Goal: Transaction & Acquisition: Book appointment/travel/reservation

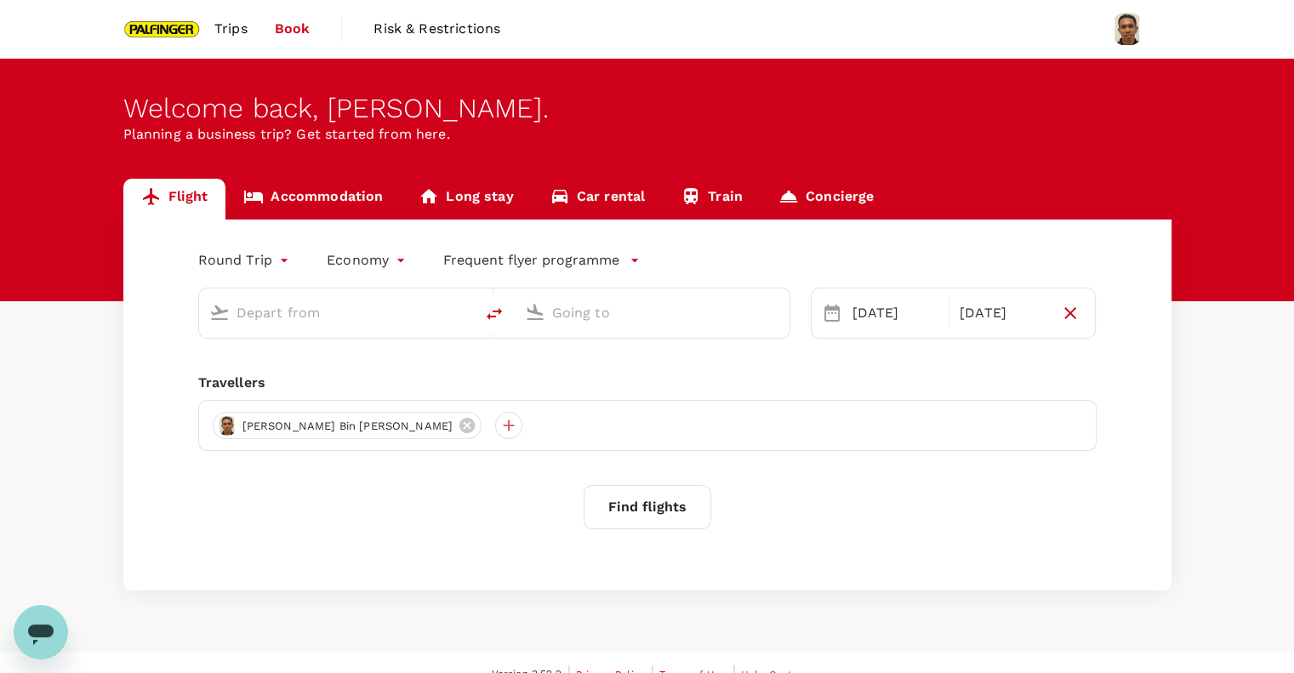
click at [279, 321] on input "text" at bounding box center [337, 312] width 202 height 26
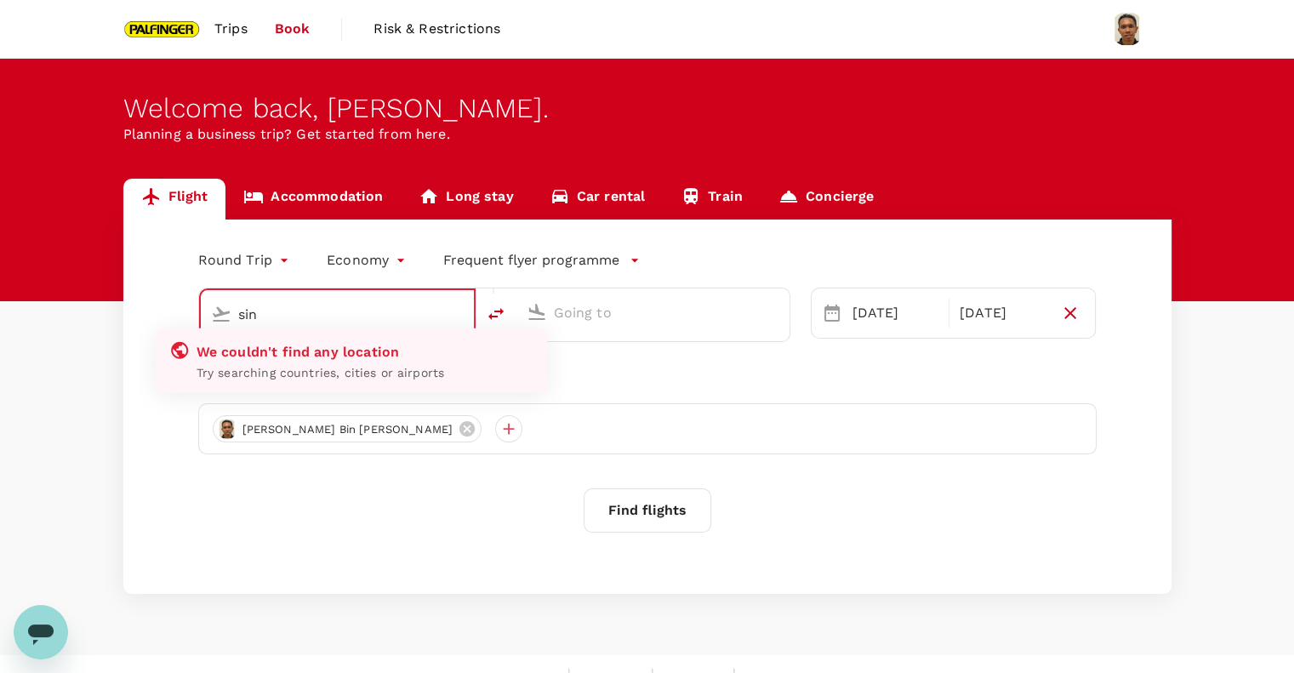
type input "Singapore Changi (SIN)"
type input "Taiwan Taoyuan Intl (TPE)"
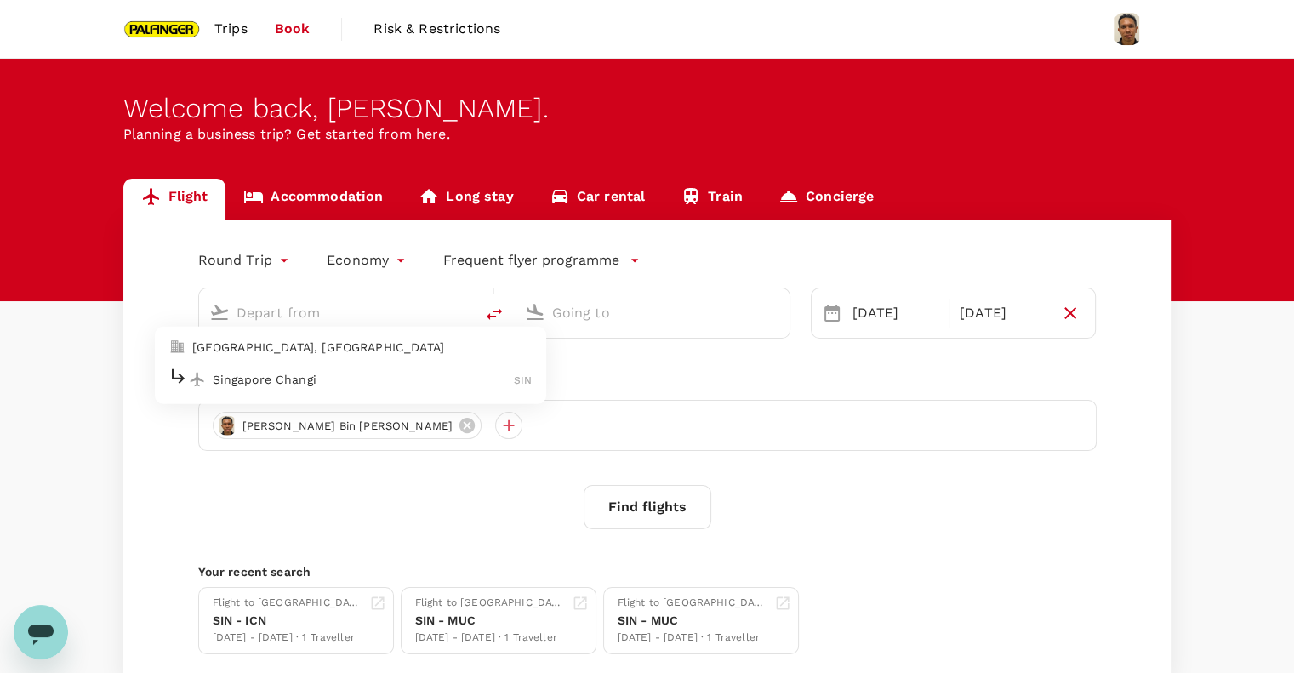
type input "Singapore Changi (SIN)"
type input "Taiwan Taoyuan Intl (TPE)"
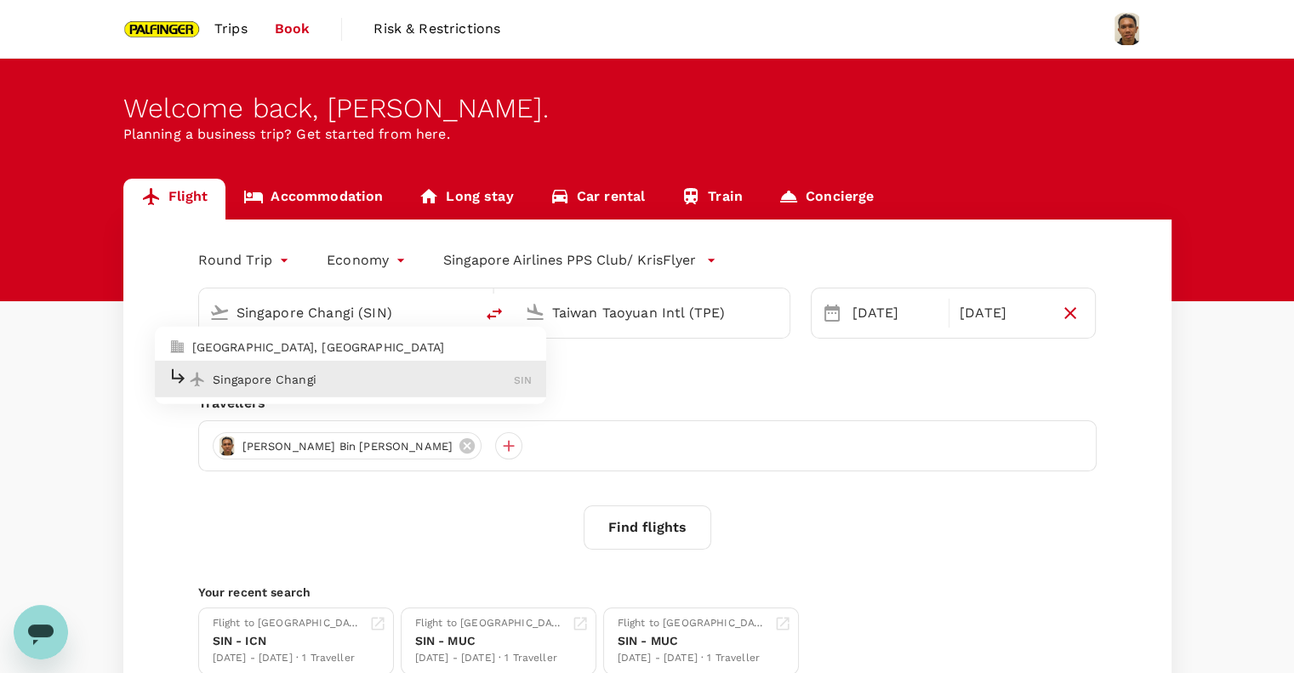
click at [287, 367] on div "Singapore Changi SIN" at bounding box center [350, 379] width 364 height 26
type input "Singapore Changi (SIN)"
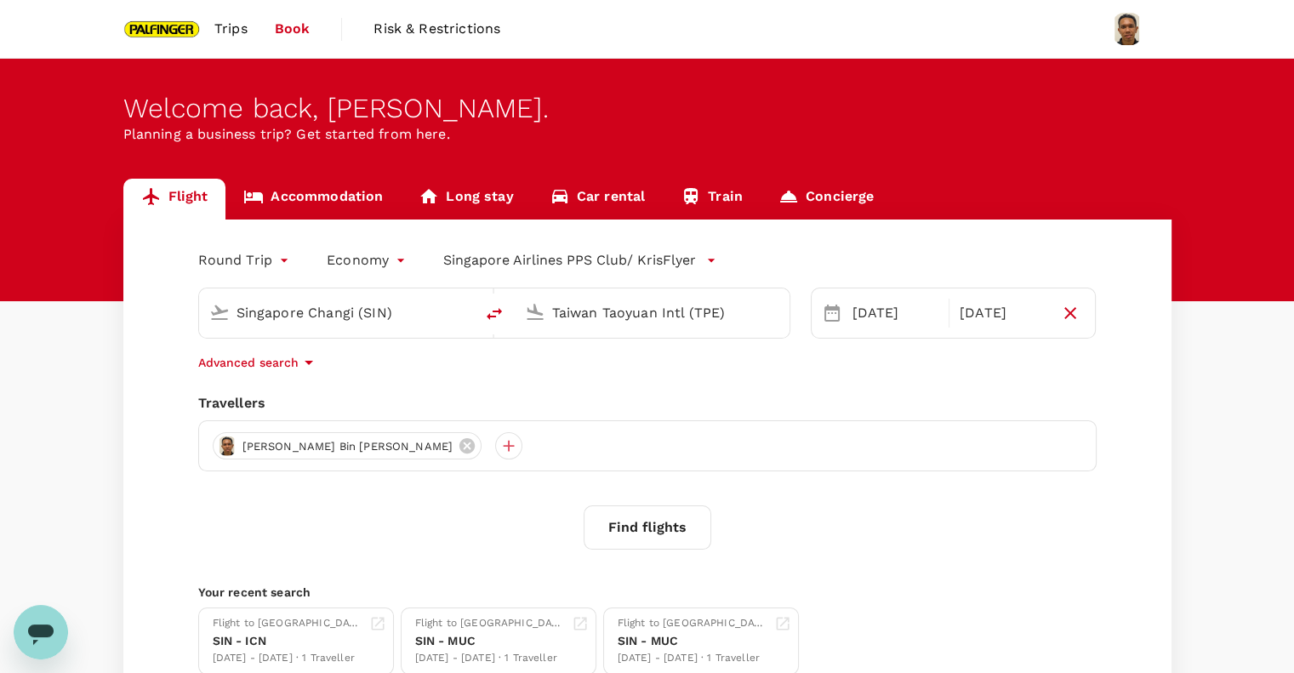
click at [609, 319] on input "Taiwan Taoyuan Intl (TPE)" at bounding box center [653, 312] width 202 height 26
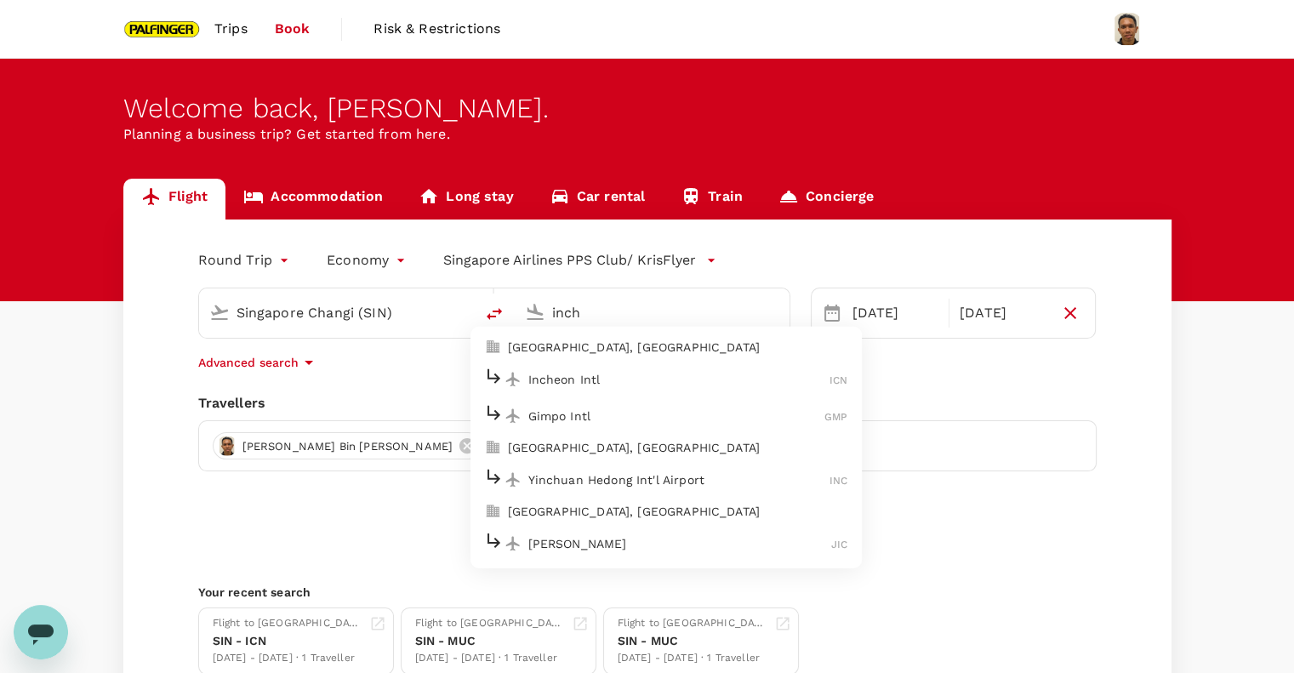
click at [595, 371] on p "Incheon Intl" at bounding box center [679, 379] width 302 height 17
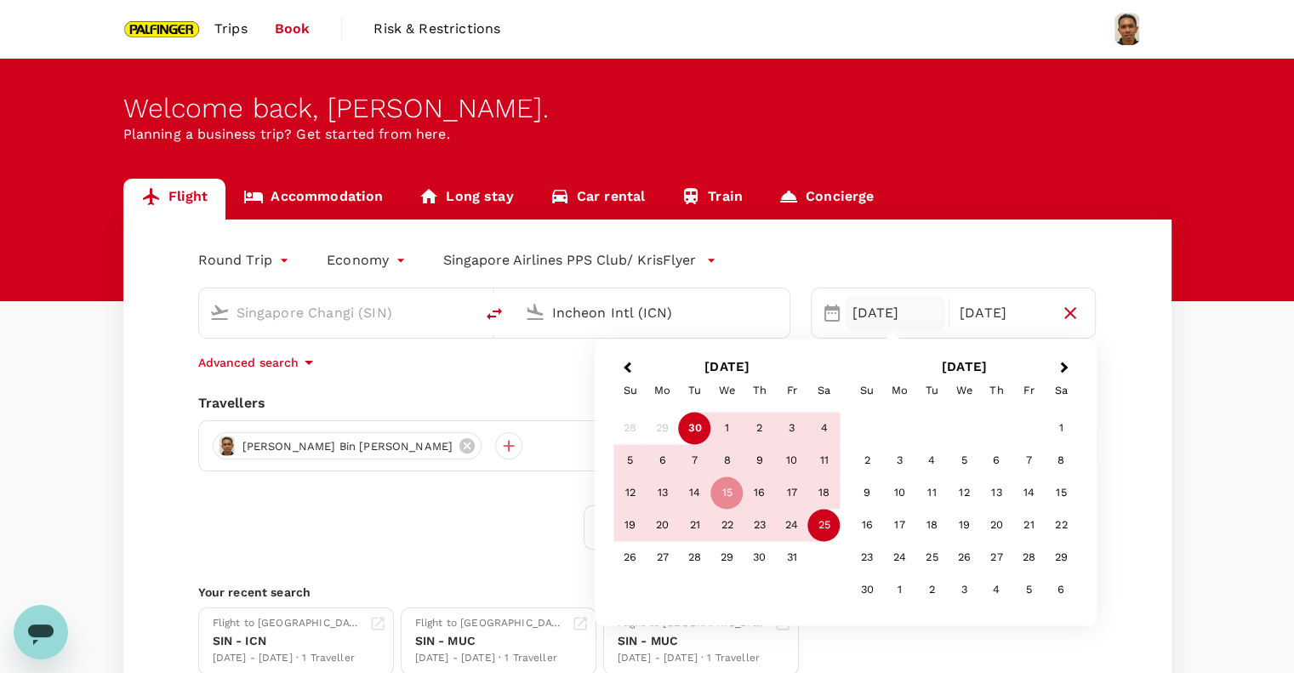
type input "Incheon Intl (ICN)"
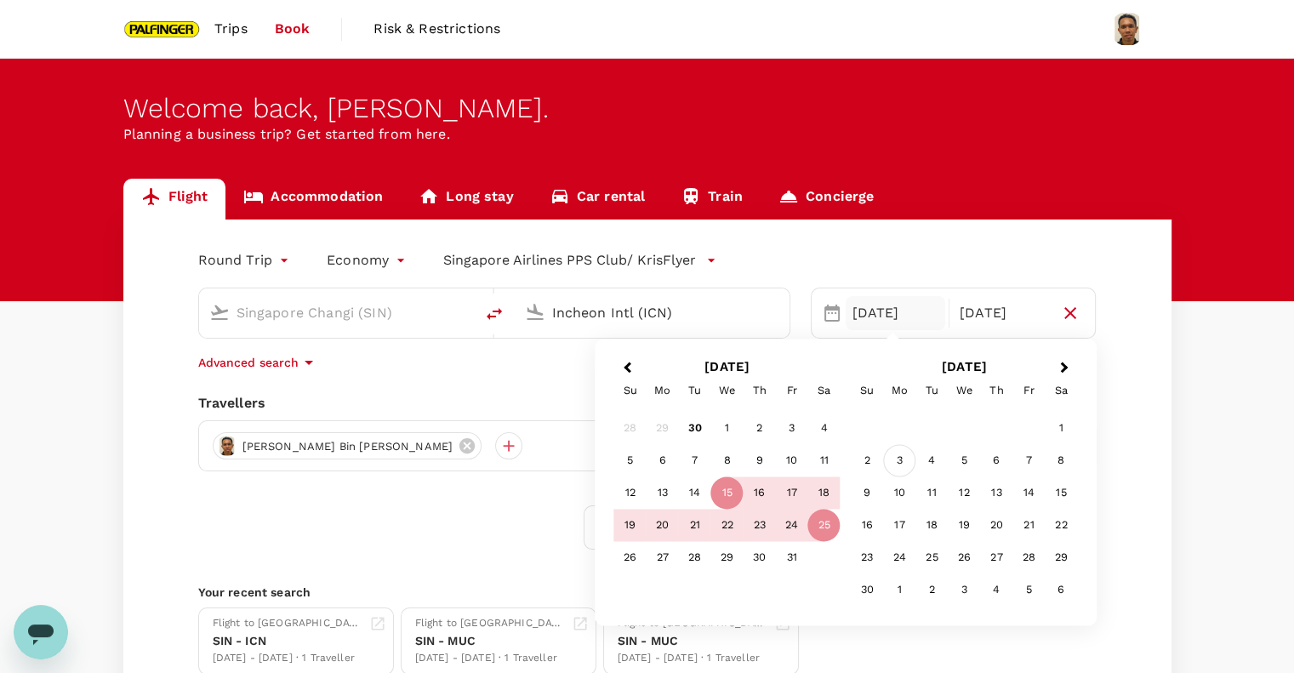
click at [902, 462] on div "3" at bounding box center [899, 461] width 32 height 32
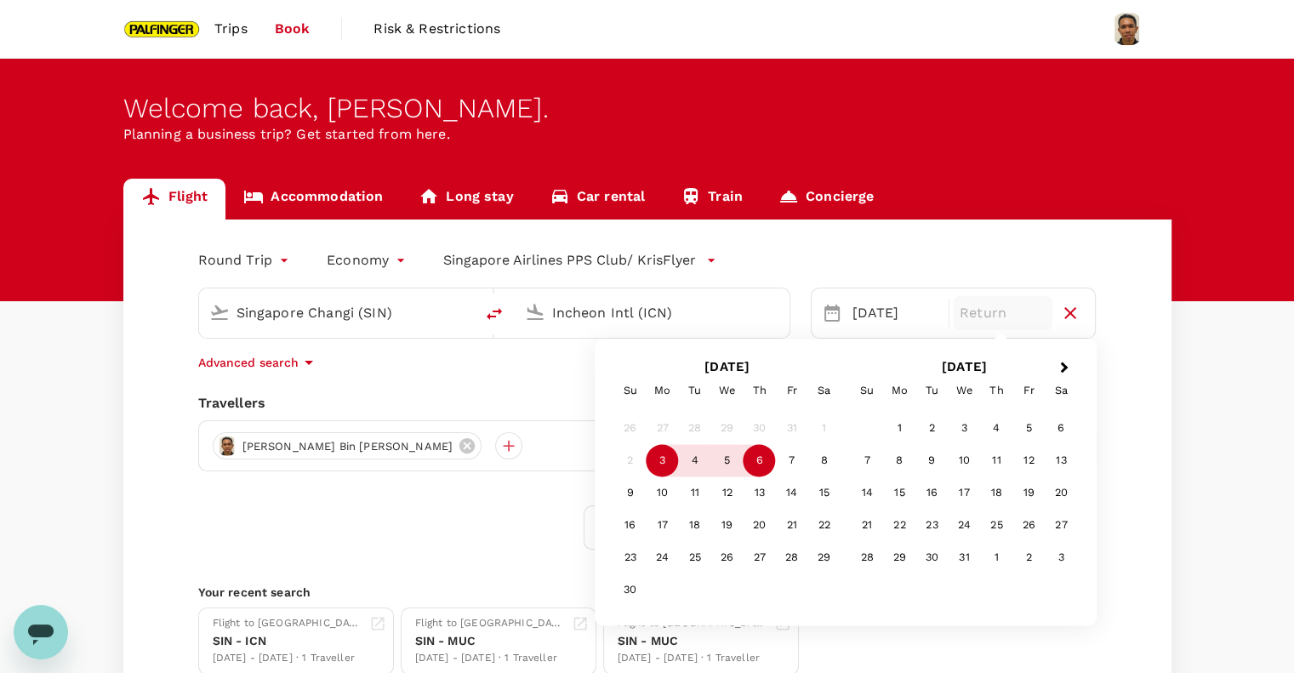
click at [758, 460] on div "6" at bounding box center [759, 461] width 32 height 32
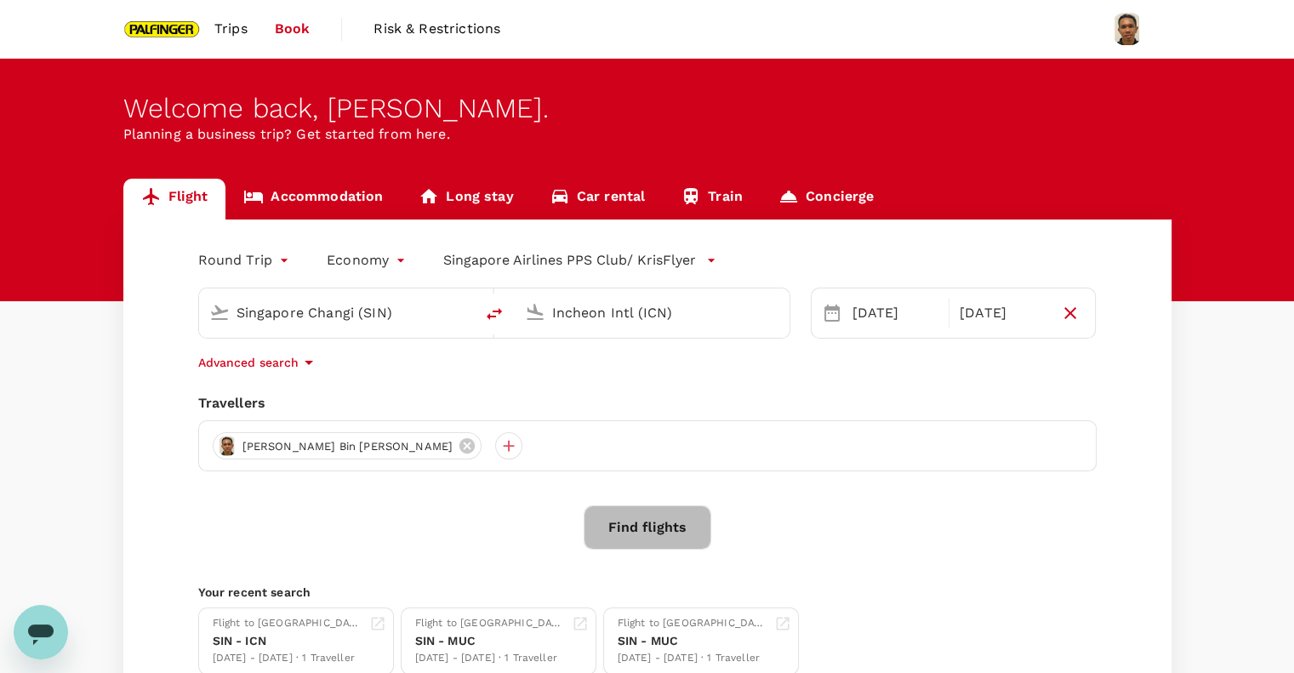
click at [675, 520] on button "Find flights" at bounding box center [647, 527] width 128 height 44
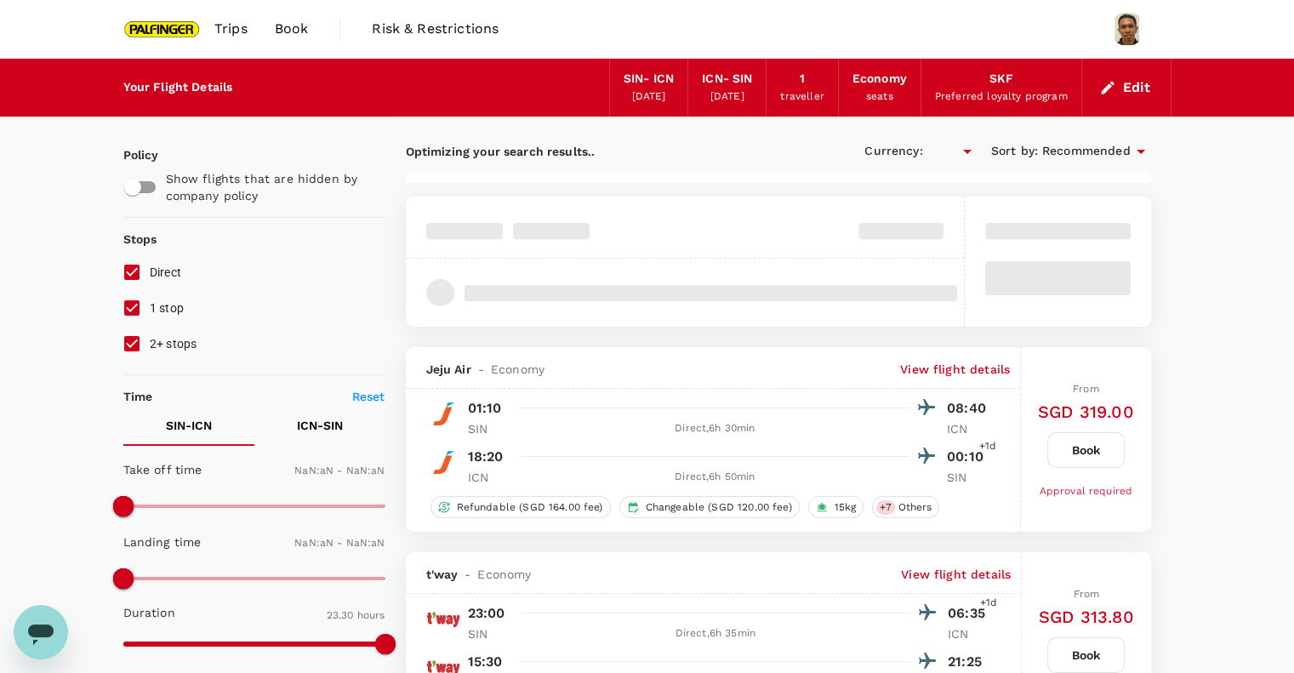
type input "SGD"
type input "1440"
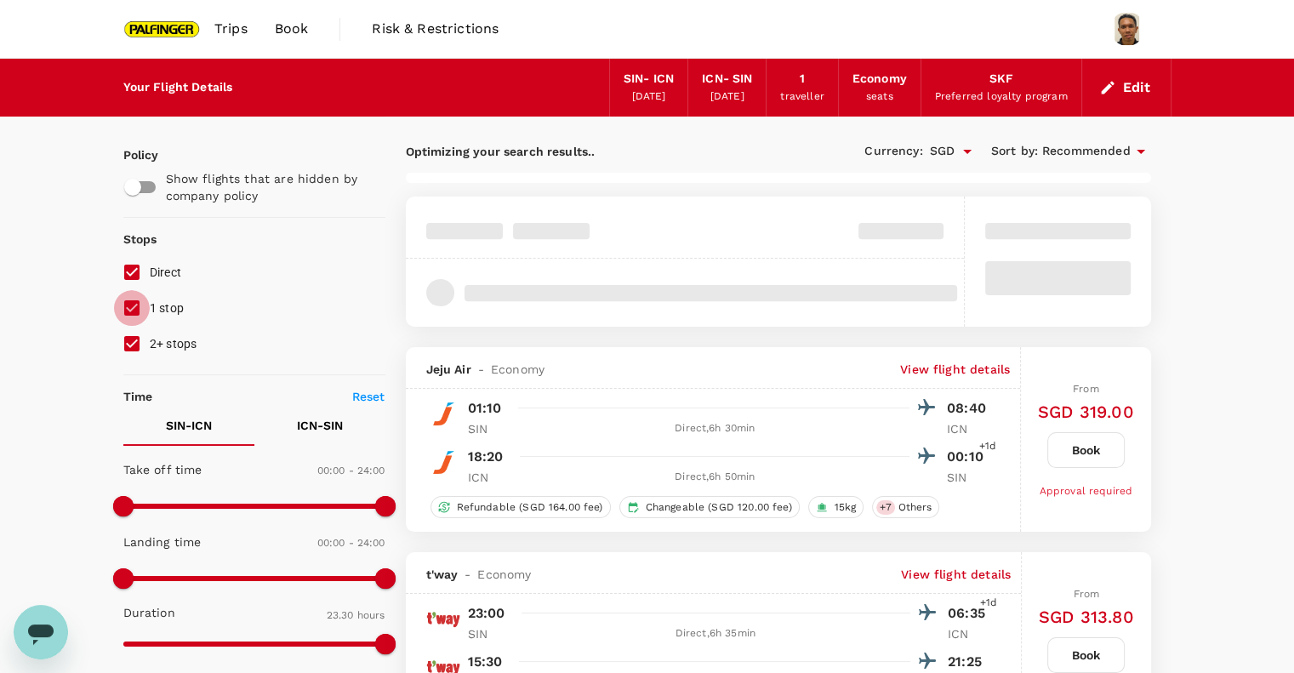
click at [122, 312] on input "1 stop" at bounding box center [132, 308] width 36 height 36
checkbox input "false"
click at [128, 337] on input "2+ stops" at bounding box center [132, 344] width 36 height 36
checkbox input "false"
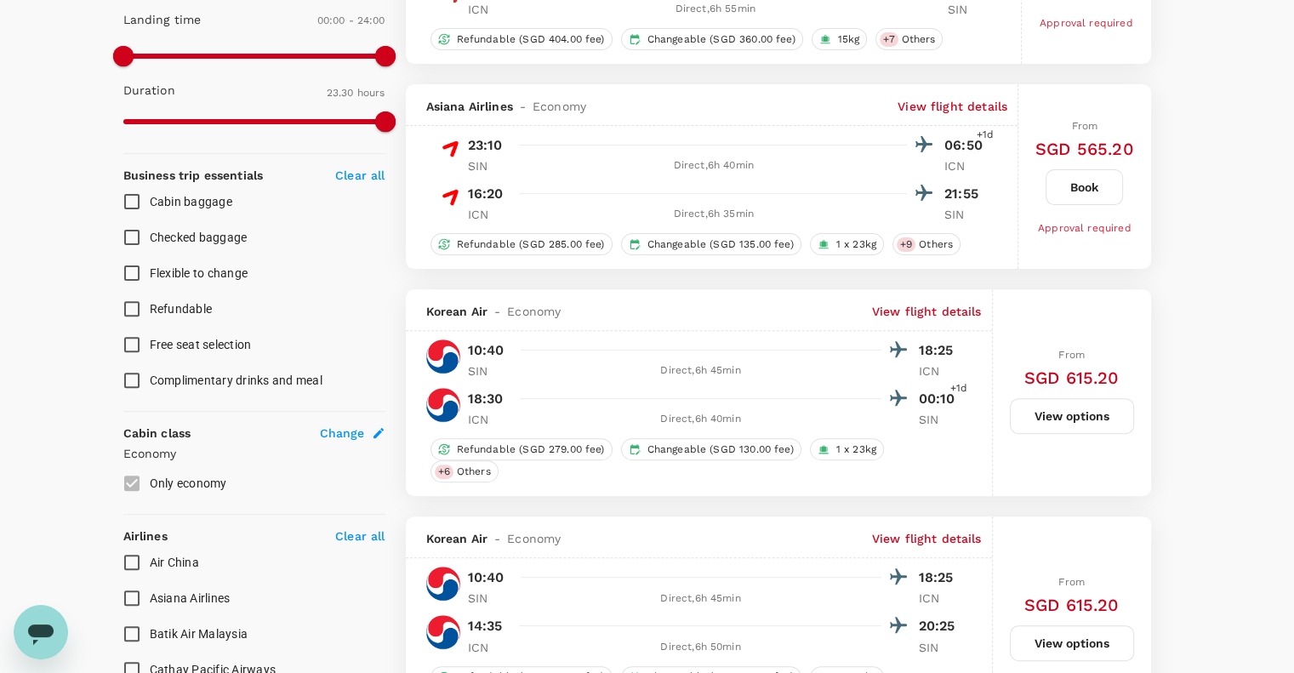
scroll to position [566, 0]
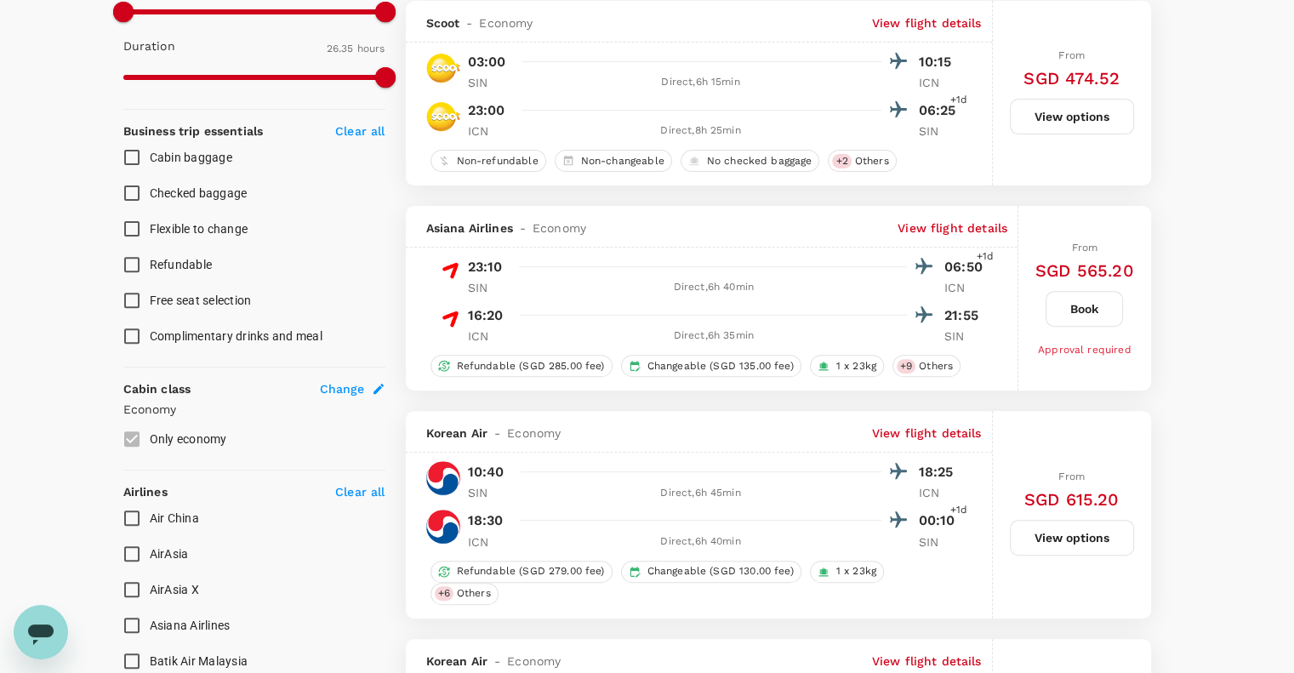
type input "1595"
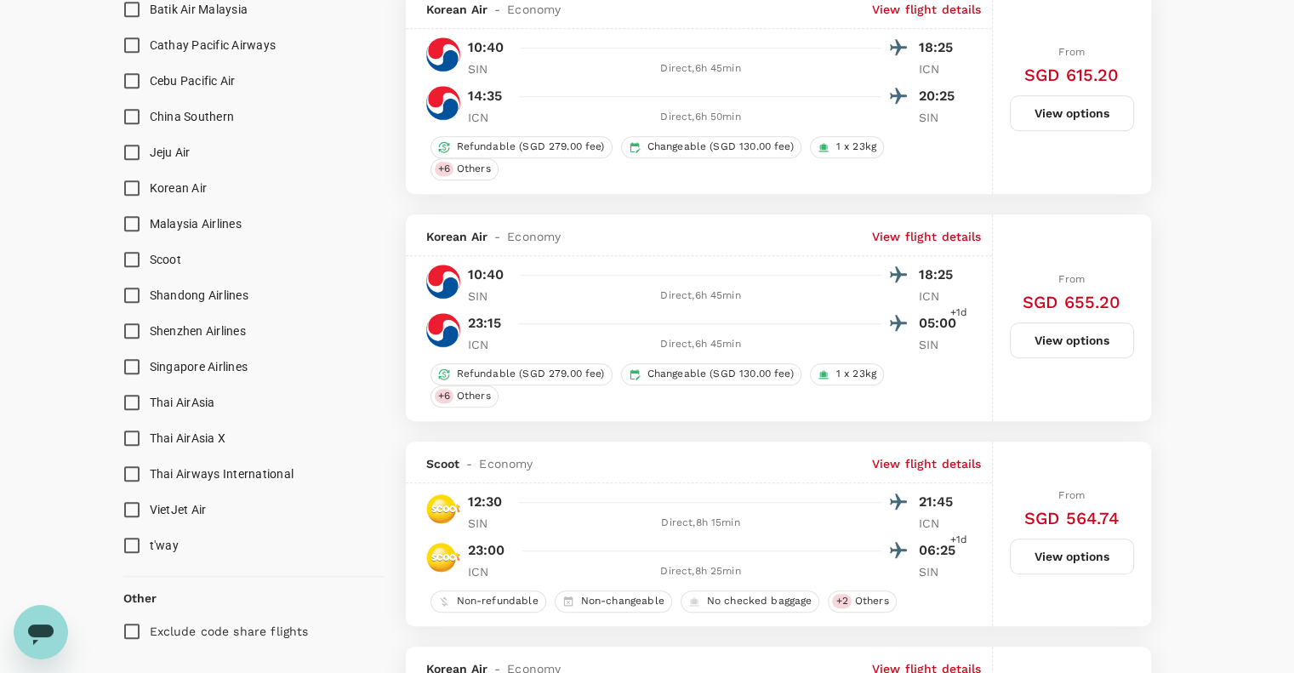
scroll to position [1247, 0]
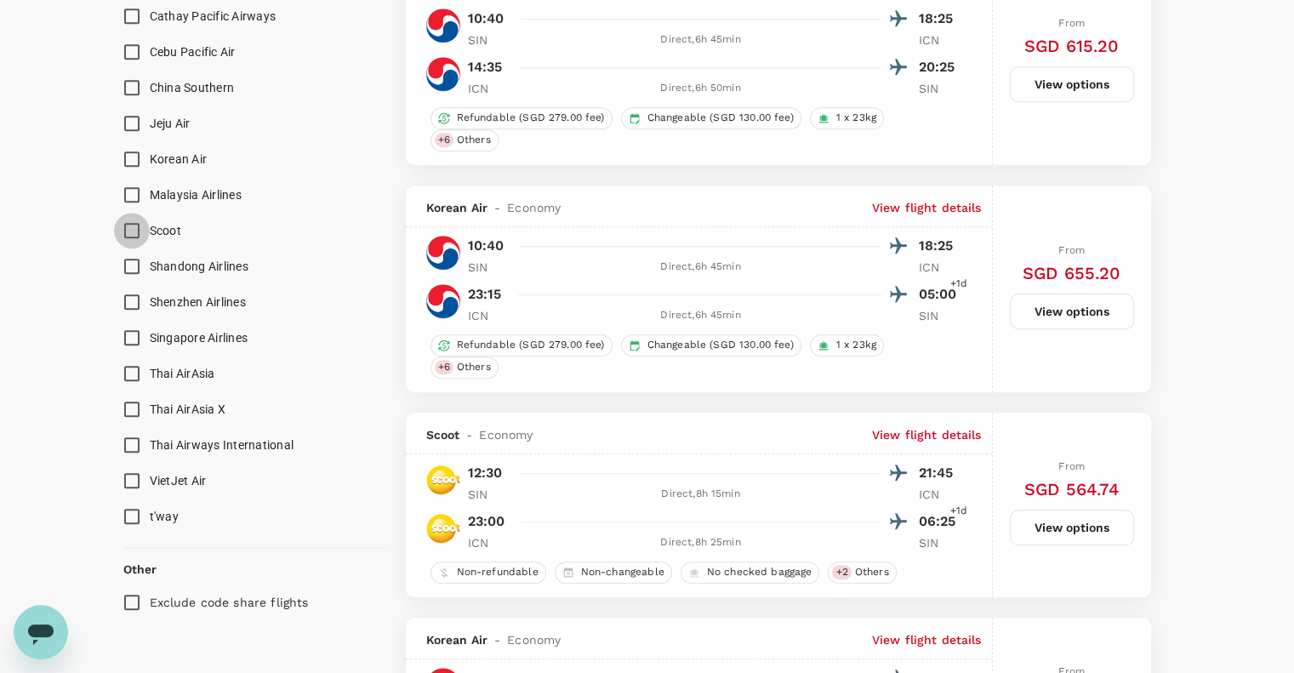
click at [128, 231] on input "Scoot" at bounding box center [132, 231] width 36 height 36
checkbox input "true"
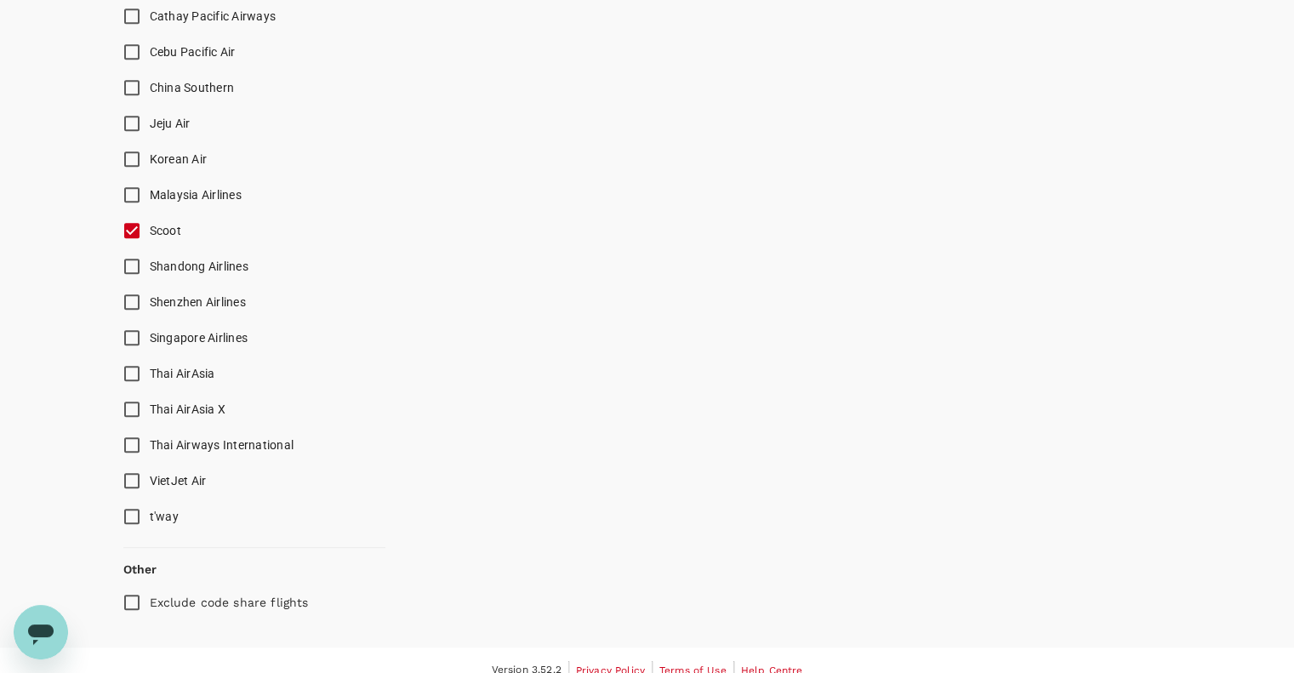
click at [136, 335] on input "Singapore Airlines" at bounding box center [132, 338] width 36 height 36
checkbox input "true"
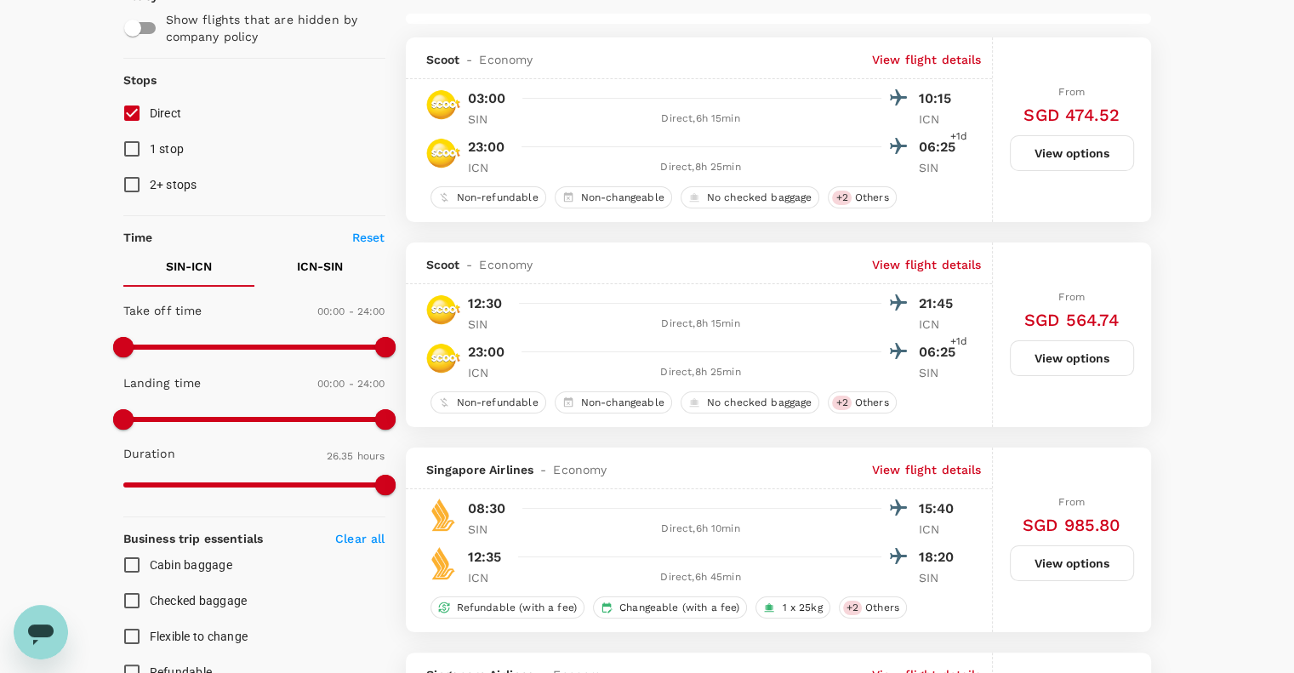
scroll to position [113, 0]
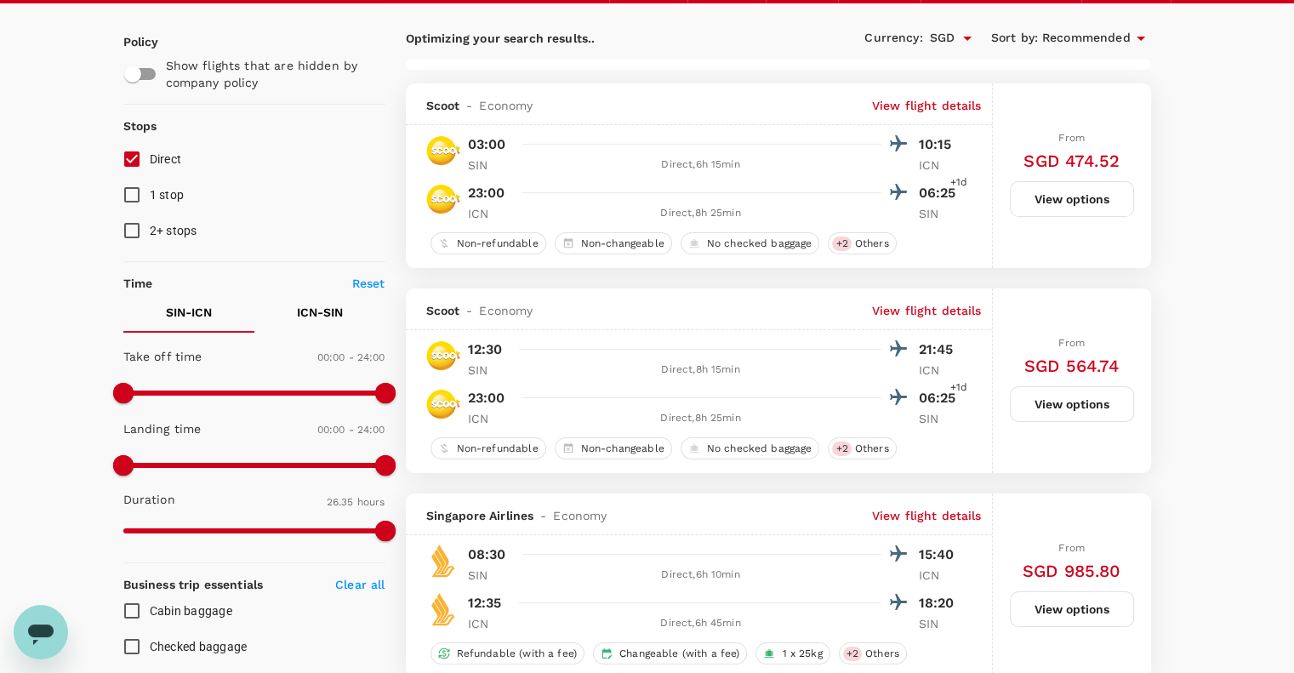
checkbox input "false"
checkbox input "true"
checkbox input "false"
checkbox input "true"
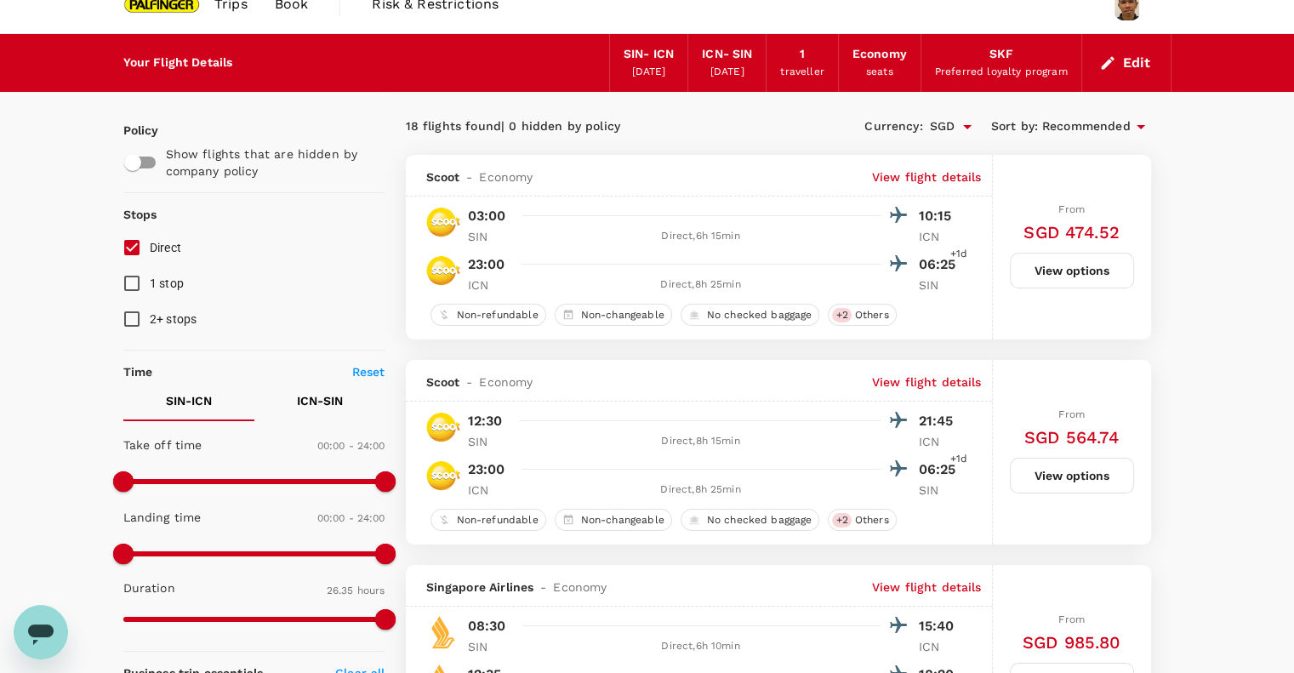
scroll to position [0, 0]
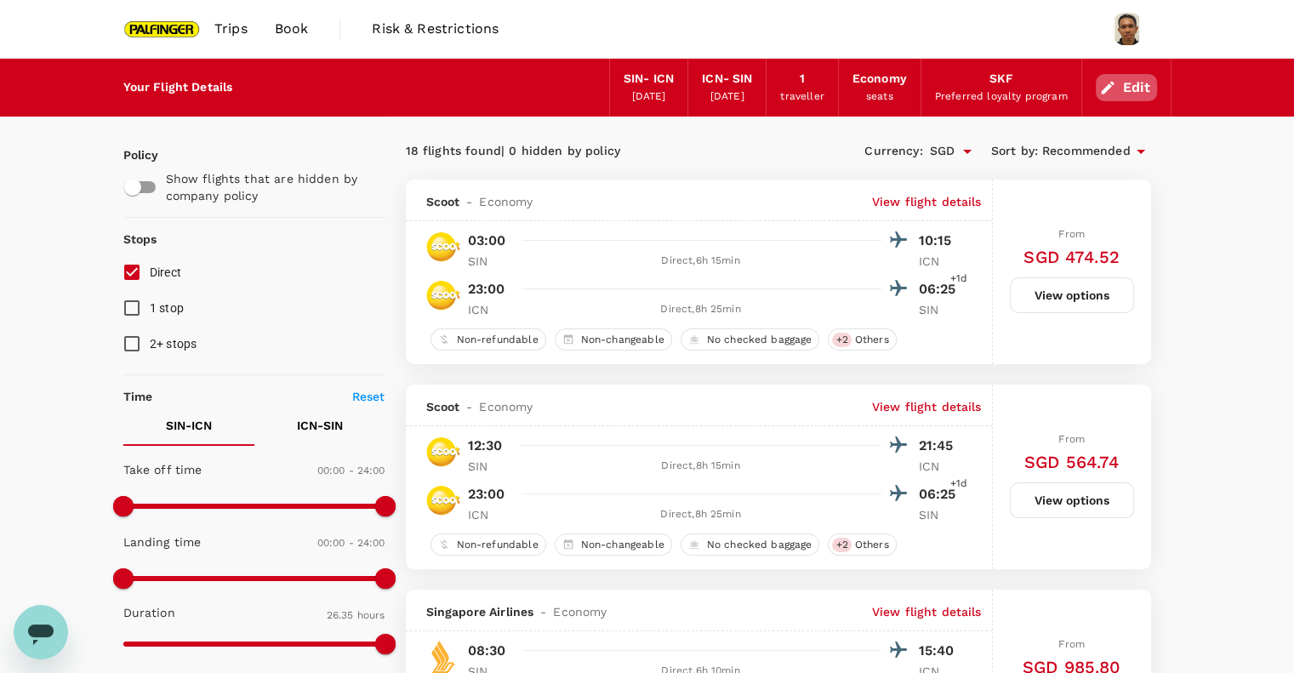
click at [1127, 86] on button "Edit" at bounding box center [1126, 87] width 61 height 27
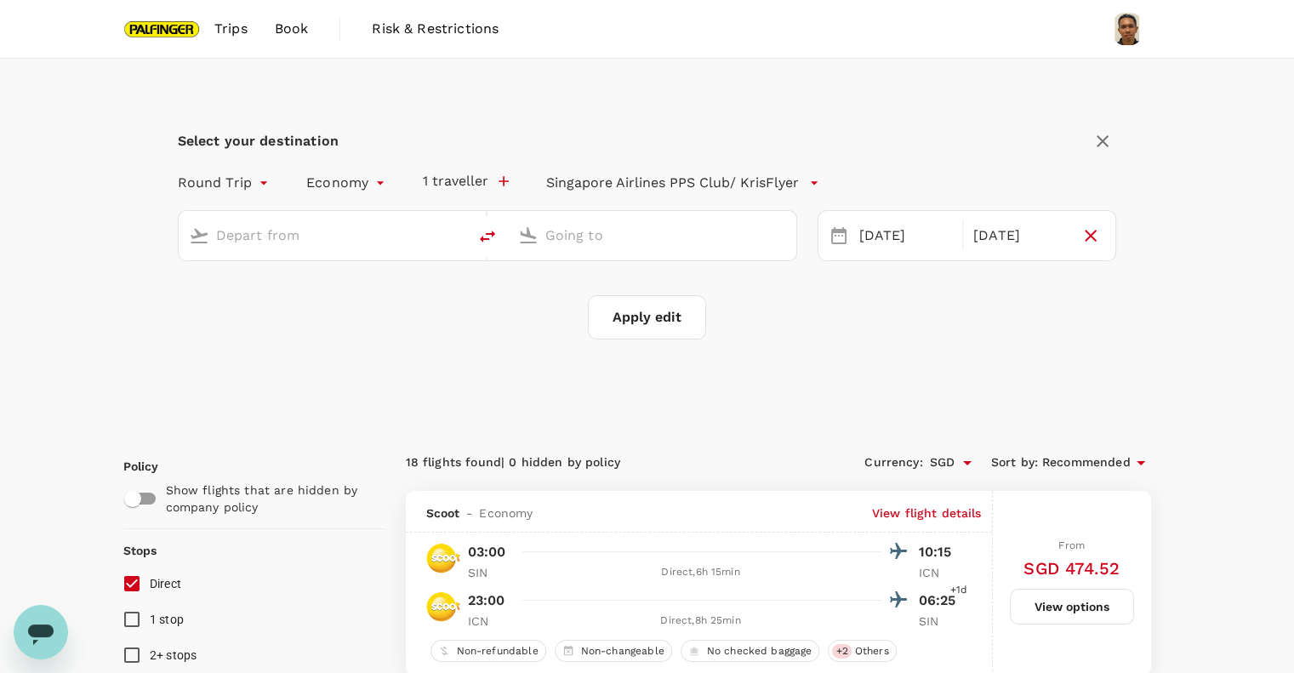
type input "Singapore Changi (SIN)"
type input "Incheon Intl (ICN)"
click at [1106, 142] on icon "button" at bounding box center [1102, 141] width 20 height 20
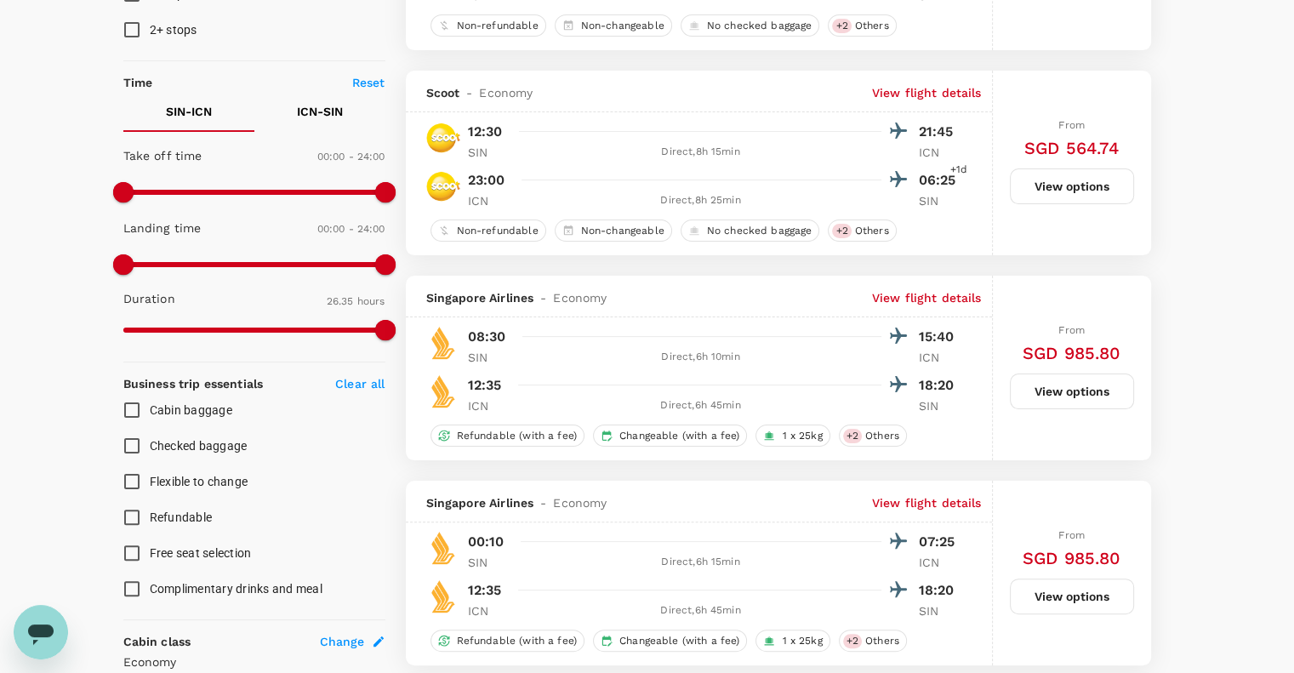
scroll to position [340, 0]
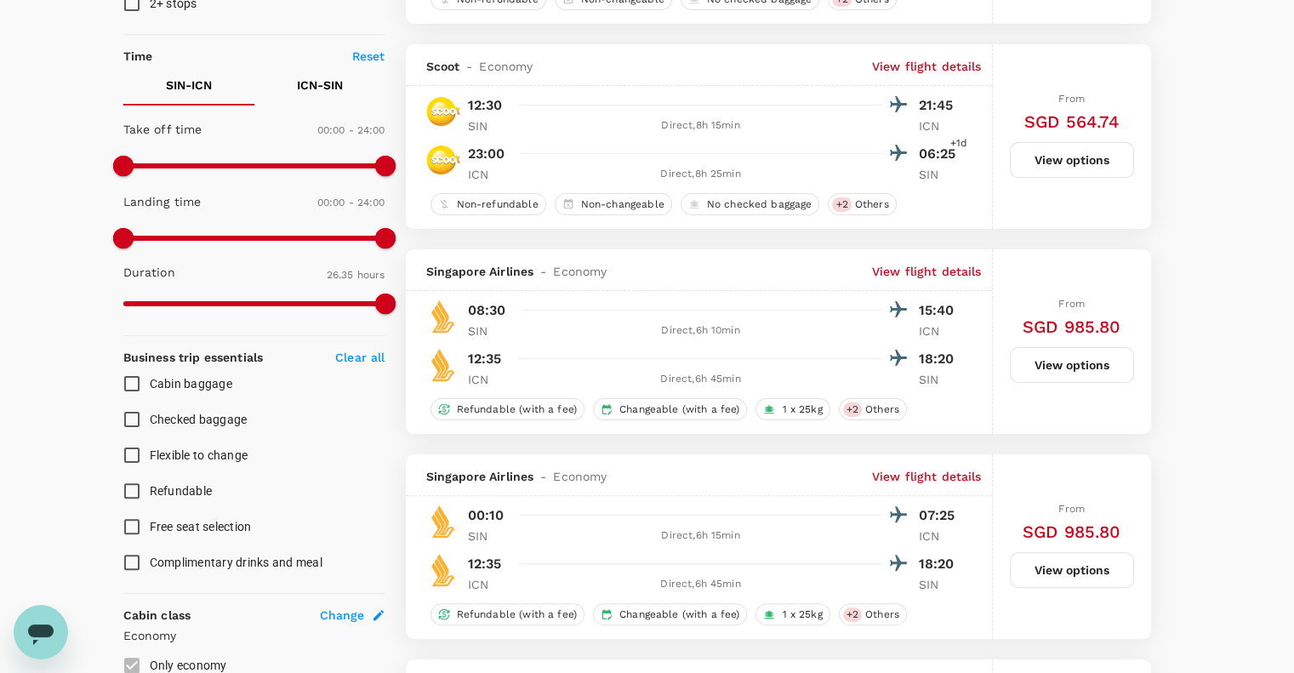
click at [137, 415] on input "Checked baggage" at bounding box center [132, 419] width 36 height 36
checkbox input "true"
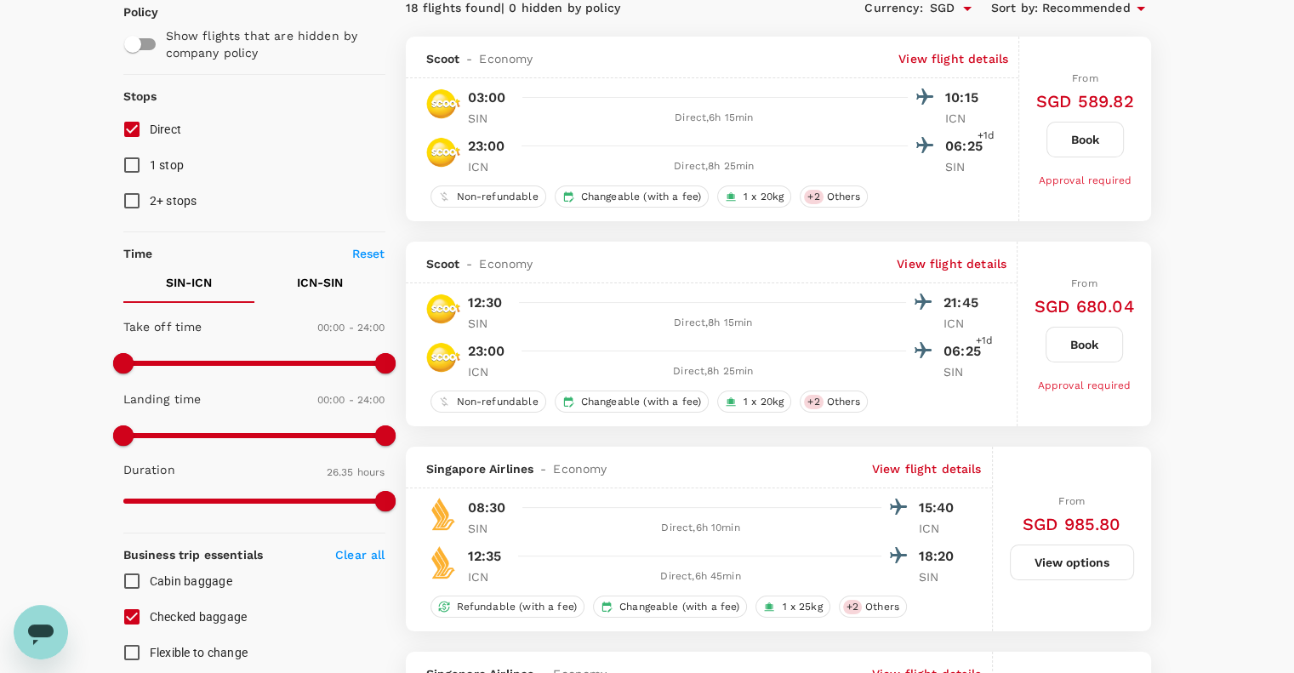
scroll to position [113, 0]
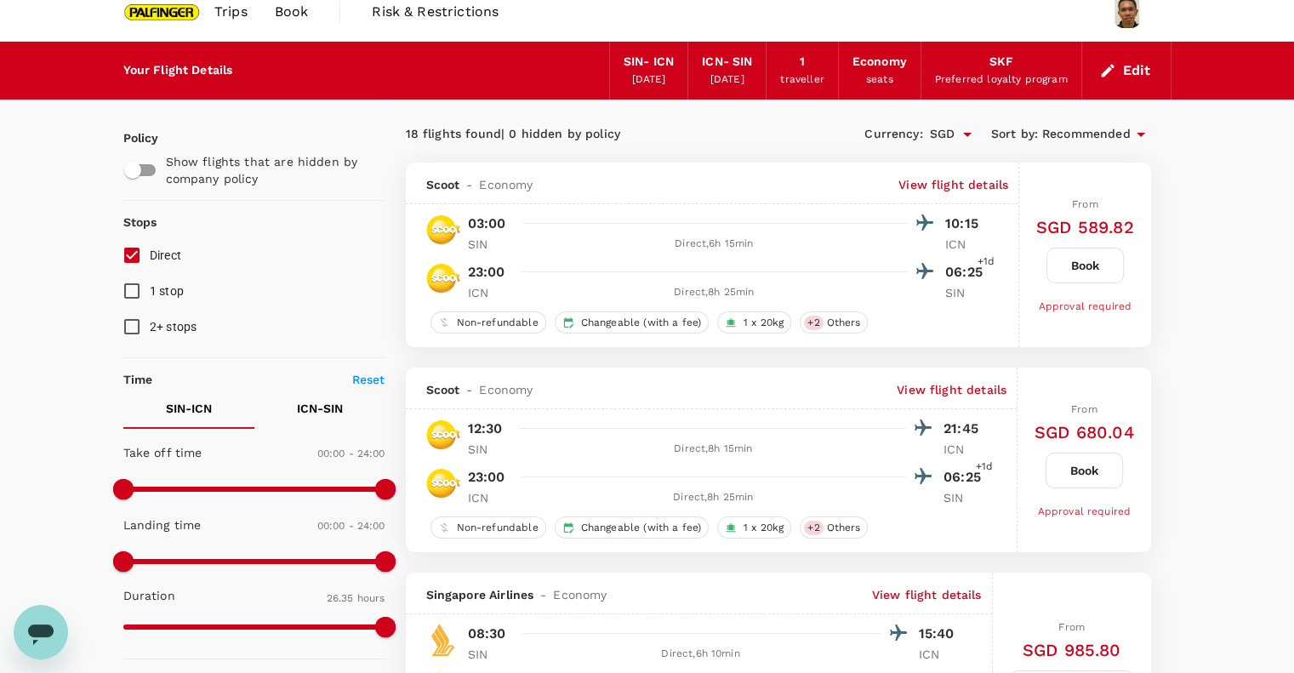
scroll to position [0, 0]
